Goal: Information Seeking & Learning: Learn about a topic

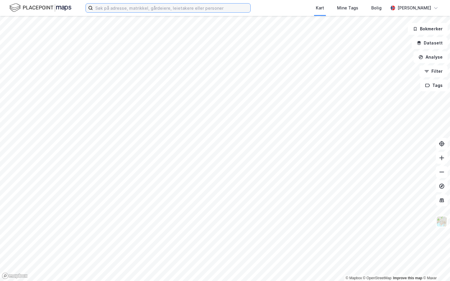
click at [106, 8] on input at bounding box center [172, 8] width 158 height 9
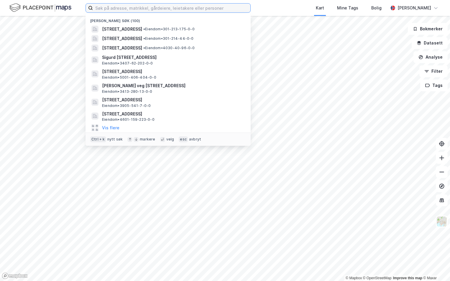
paste input "3301-113/371/0/4"
type input "3301-113/371/0/4"
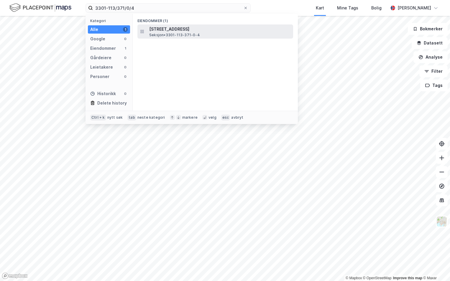
click at [155, 26] on span "[STREET_ADDRESS]" at bounding box center [220, 29] width 142 height 7
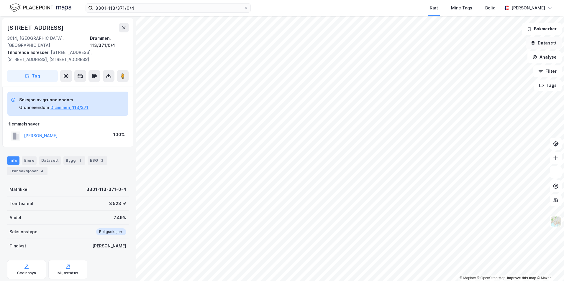
click at [450, 45] on button "Datasett" at bounding box center [544, 43] width 36 height 12
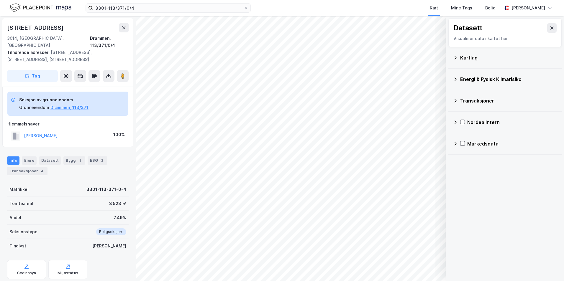
click at [450, 60] on div "Kartlag" at bounding box center [505, 58] width 104 height 14
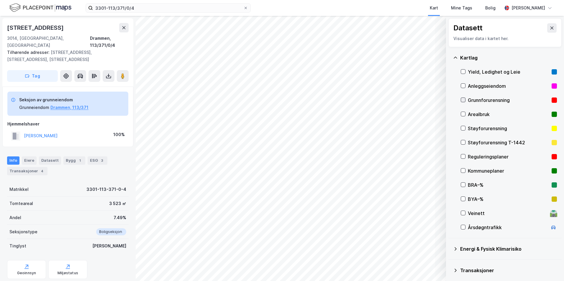
click at [450, 100] on icon at bounding box center [463, 100] width 4 height 4
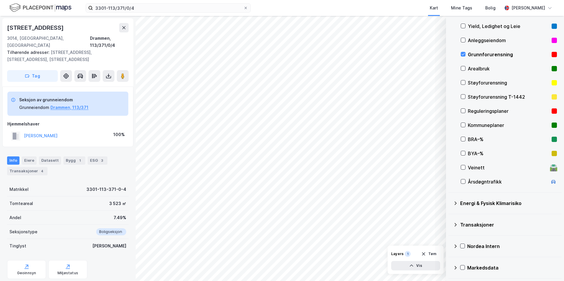
click at [450, 202] on icon at bounding box center [455, 203] width 5 height 5
click at [450, 216] on icon at bounding box center [470, 217] width 4 height 4
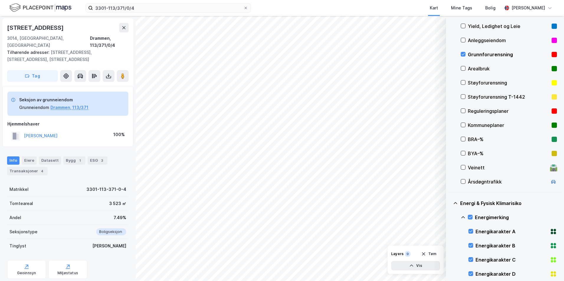
click at [450, 218] on icon at bounding box center [463, 217] width 5 height 5
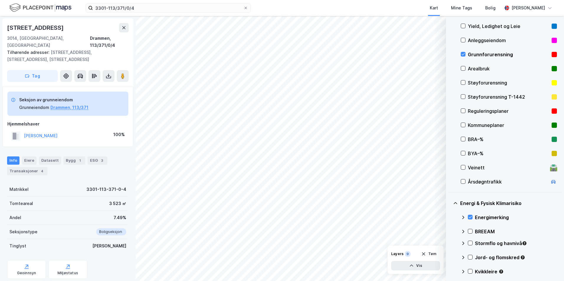
scroll to position [75, 0]
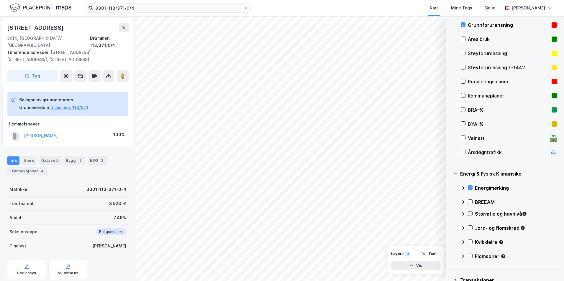
click at [450, 213] on icon at bounding box center [470, 214] width 4 height 4
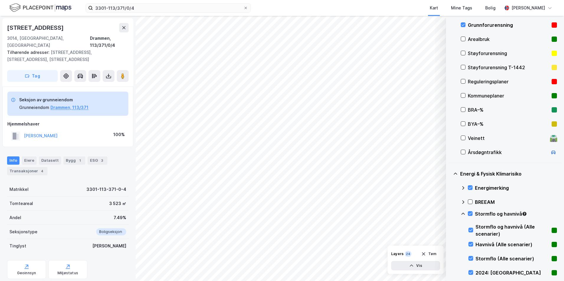
click at [450, 214] on icon at bounding box center [463, 214] width 4 height 2
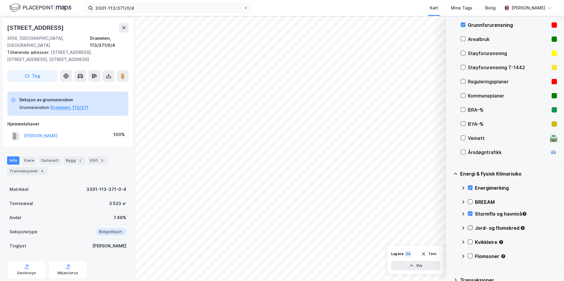
click at [450, 229] on icon at bounding box center [470, 228] width 3 height 2
click at [450, 228] on icon at bounding box center [463, 228] width 4 height 2
click at [450, 243] on icon at bounding box center [470, 242] width 4 height 4
drag, startPoint x: 469, startPoint y: 243, endPoint x: 470, endPoint y: 263, distance: 19.8
click at [450, 244] on icon at bounding box center [463, 242] width 5 height 5
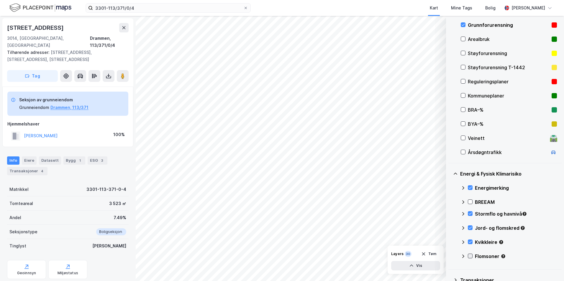
click at [450, 257] on icon at bounding box center [470, 256] width 3 height 2
click at [450, 257] on icon at bounding box center [463, 256] width 5 height 5
click at [450, 242] on icon at bounding box center [470, 242] width 4 height 4
click at [450, 242] on icon at bounding box center [463, 242] width 4 height 2
